Goal: Task Accomplishment & Management: Manage account settings

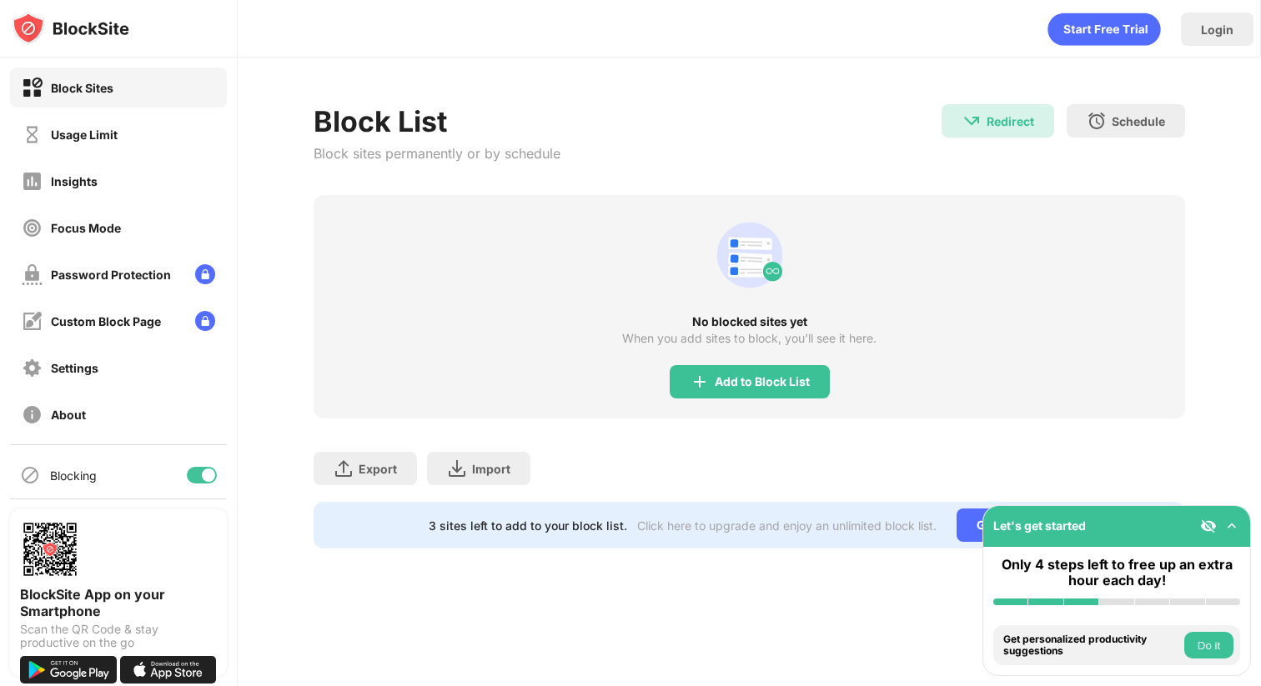
click at [195, 138] on div "Usage Limit" at bounding box center [118, 134] width 217 height 40
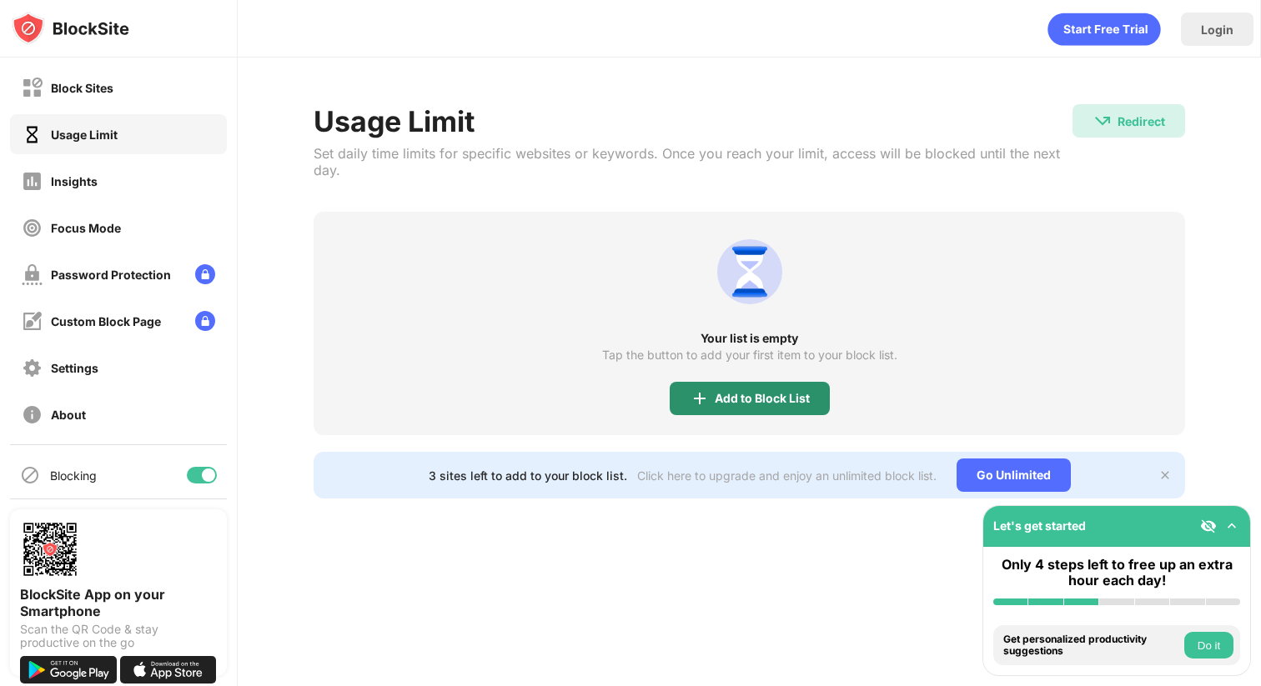
click at [704, 399] on img at bounding box center [700, 399] width 20 height 20
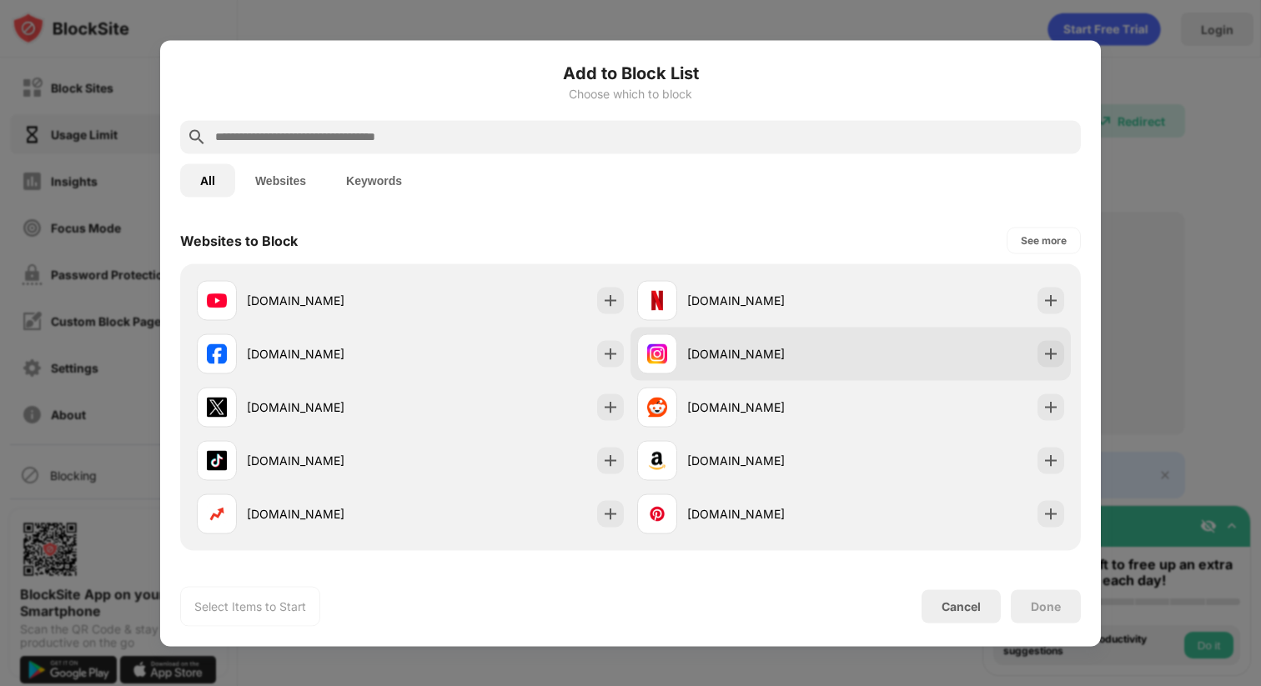
click at [704, 350] on div "[DOMAIN_NAME]" at bounding box center [768, 354] width 163 height 18
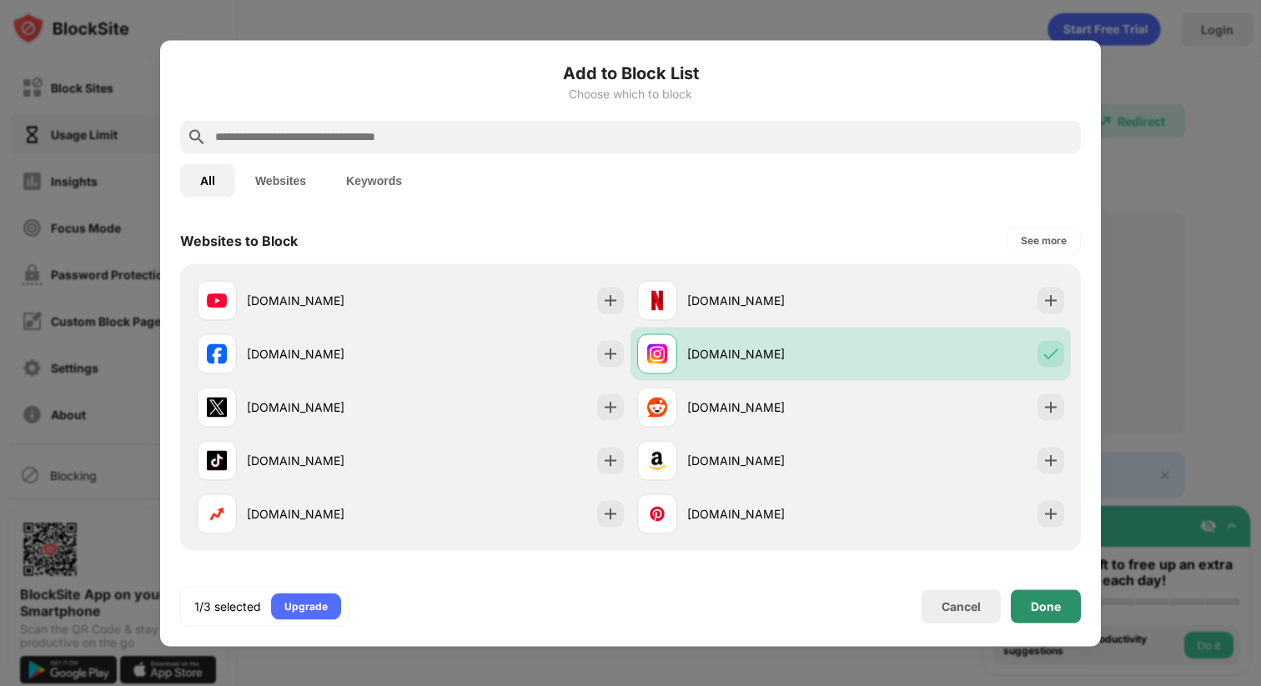
click at [1044, 603] on div "Done" at bounding box center [1046, 605] width 30 height 13
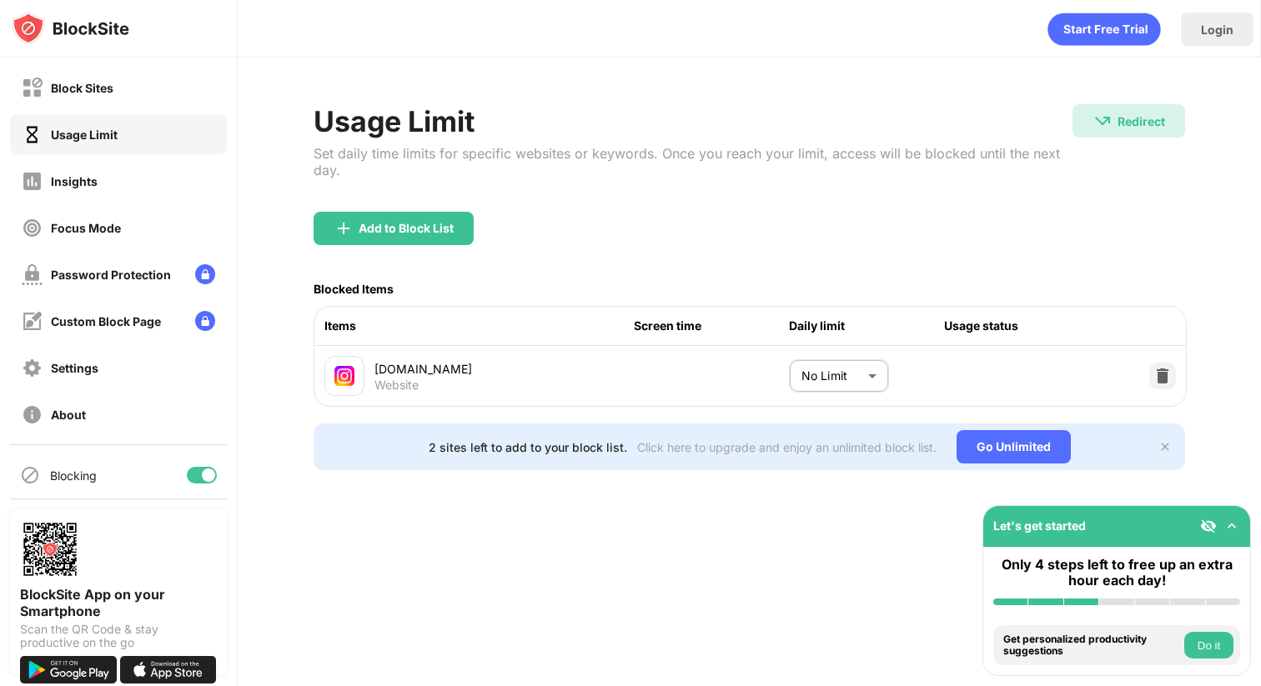
click at [842, 384] on body "Block Sites Usage Limit Insights Focus Mode Password Protection Custom Block Pa…" at bounding box center [630, 343] width 1261 height 686
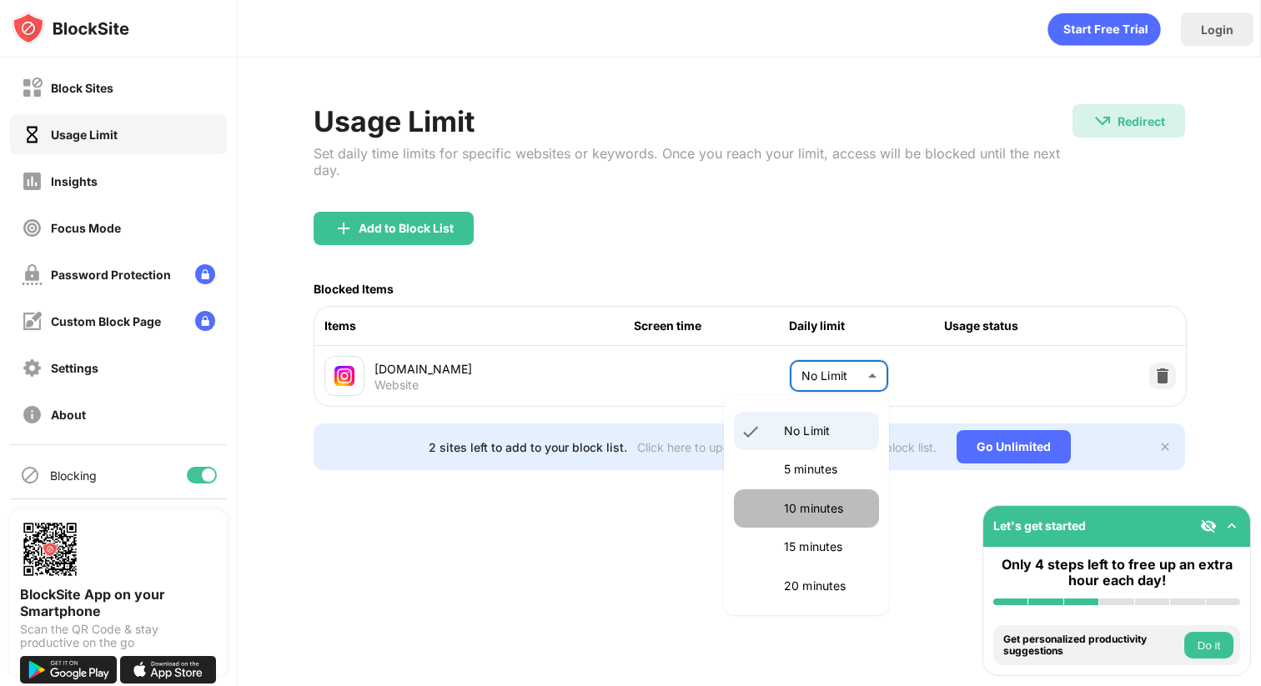
click at [809, 516] on p "10 minutes" at bounding box center [826, 508] width 85 height 18
type input "**"
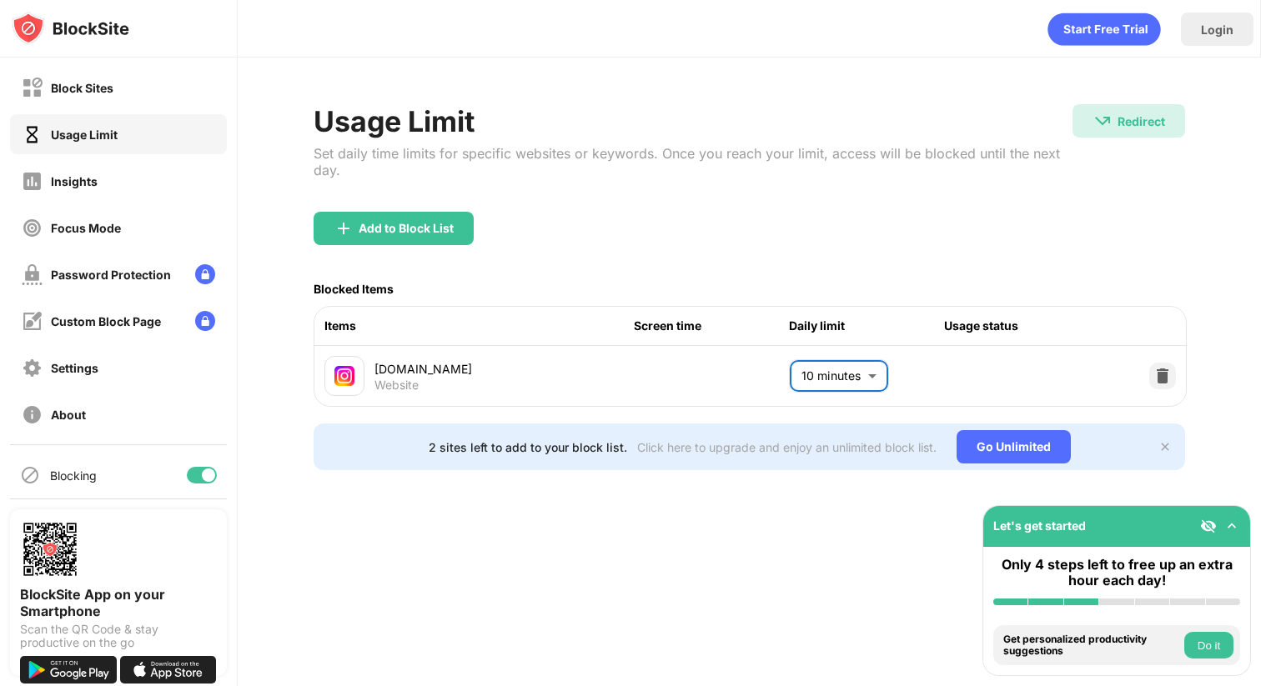
click at [959, 263] on div "Add to Block List" at bounding box center [750, 242] width 872 height 60
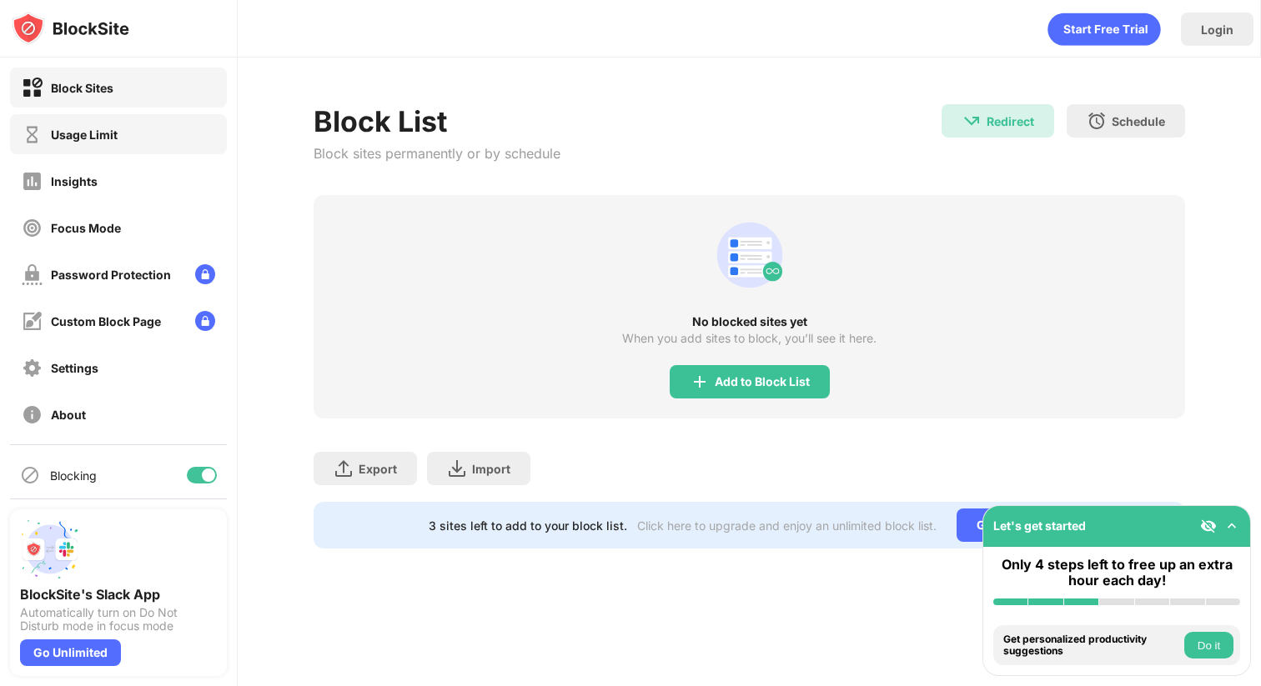
click at [155, 137] on div "Usage Limit" at bounding box center [118, 134] width 217 height 40
